Goal: Task Accomplishment & Management: Manage account settings

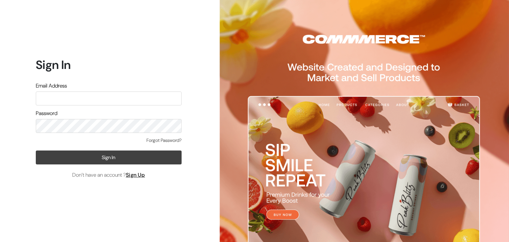
type input "hello@tunai.in"
click at [111, 160] on button "Sign In" at bounding box center [109, 157] width 146 height 14
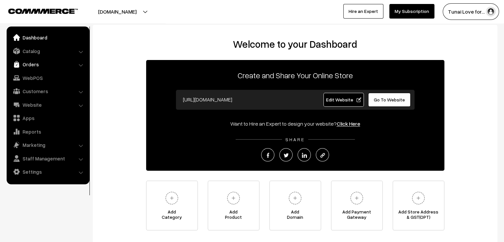
click at [46, 63] on link "Orders" at bounding box center [47, 64] width 79 height 12
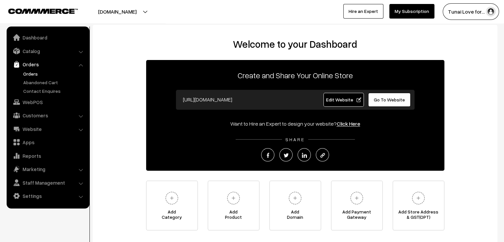
click at [32, 72] on link "Orders" at bounding box center [55, 73] width 66 height 7
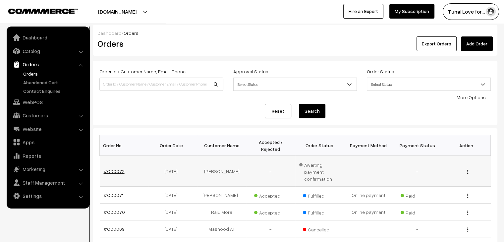
click at [116, 168] on link "#OD0072" at bounding box center [114, 171] width 21 height 6
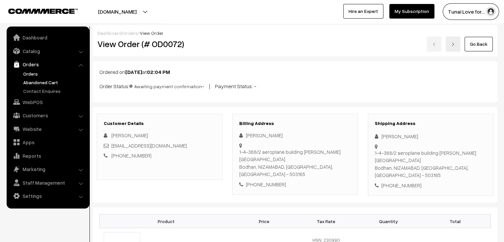
click at [33, 81] on link "Abandoned Cart" at bounding box center [55, 82] width 66 height 7
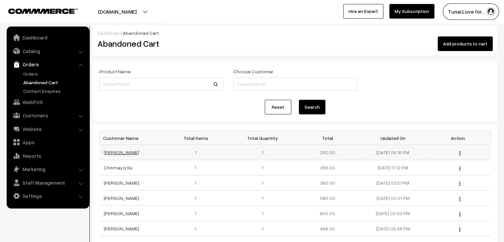
click at [139, 153] on link "HARISH SINGH KUSHWAHA" at bounding box center [121, 152] width 35 height 6
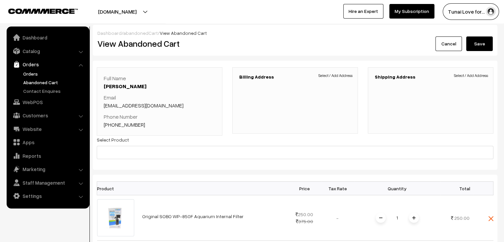
click at [32, 72] on link "Orders" at bounding box center [55, 73] width 66 height 7
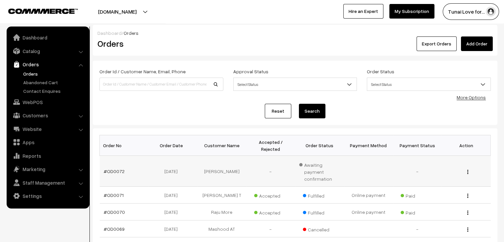
scroll to position [66, 0]
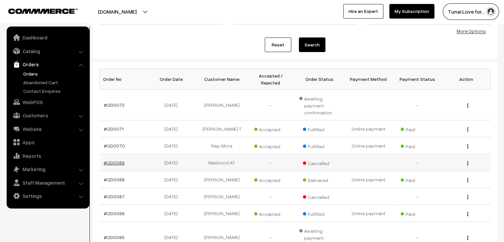
click at [114, 160] on link "#OD0069" at bounding box center [114, 163] width 21 height 6
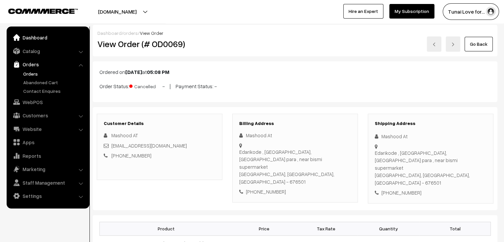
click at [30, 34] on link "Dashboard" at bounding box center [47, 37] width 79 height 12
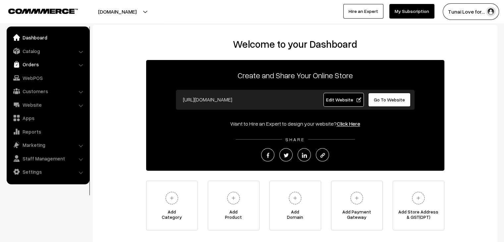
click at [25, 64] on link "Orders" at bounding box center [47, 64] width 79 height 12
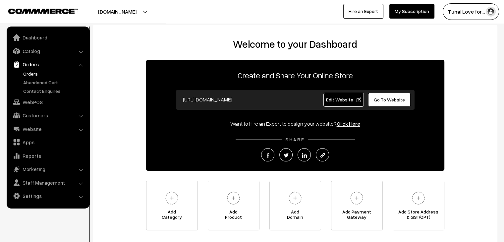
click at [30, 75] on link "Orders" at bounding box center [55, 73] width 66 height 7
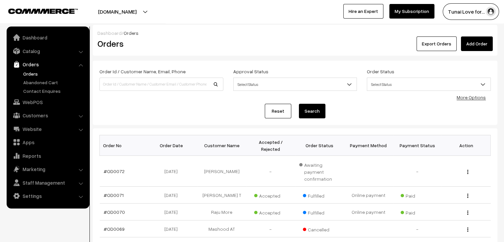
click at [258, 16] on div "Tunai Love for… My Profile Refer & Earn Support Sign Out Hire an Expert My Subs…" at bounding box center [379, 11] width 255 height 17
